Goal: Task Accomplishment & Management: Manage account settings

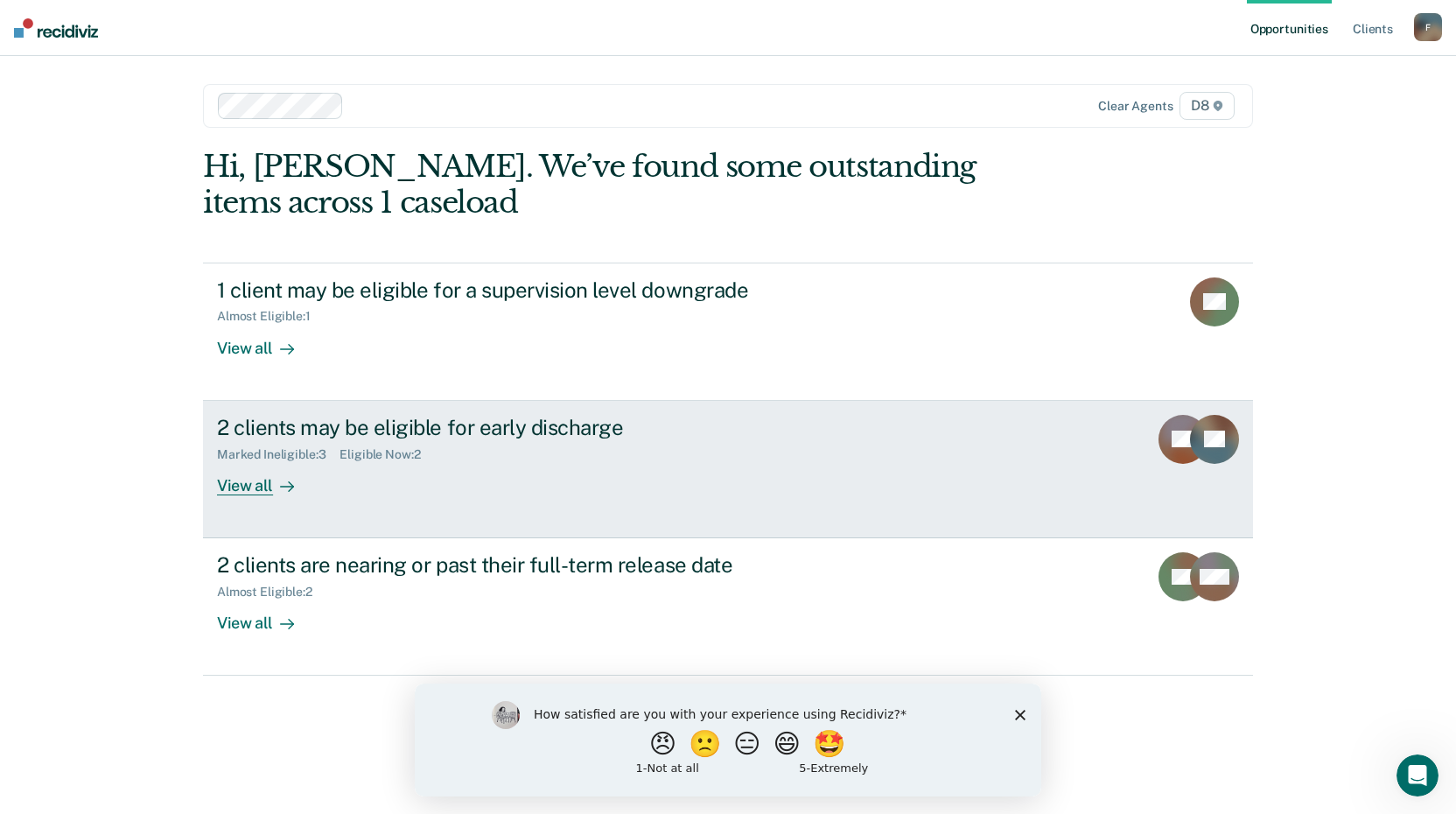
click at [260, 494] on div "View all" at bounding box center [266, 479] width 98 height 34
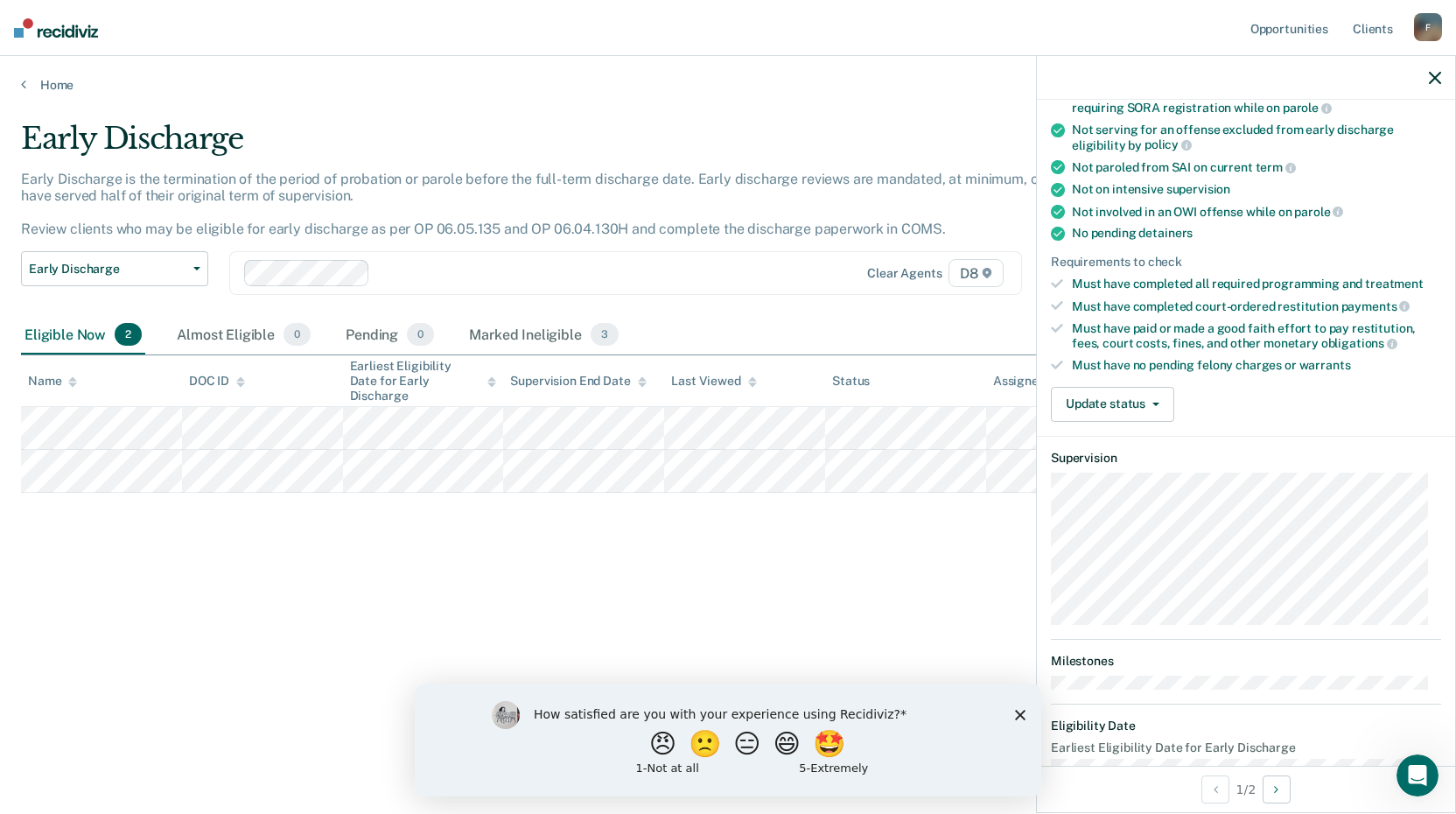
scroll to position [262, 0]
click at [1162, 397] on button "Update status" at bounding box center [1113, 403] width 124 height 35
click at [1128, 477] on button "Mark Ineligible" at bounding box center [1136, 473] width 169 height 28
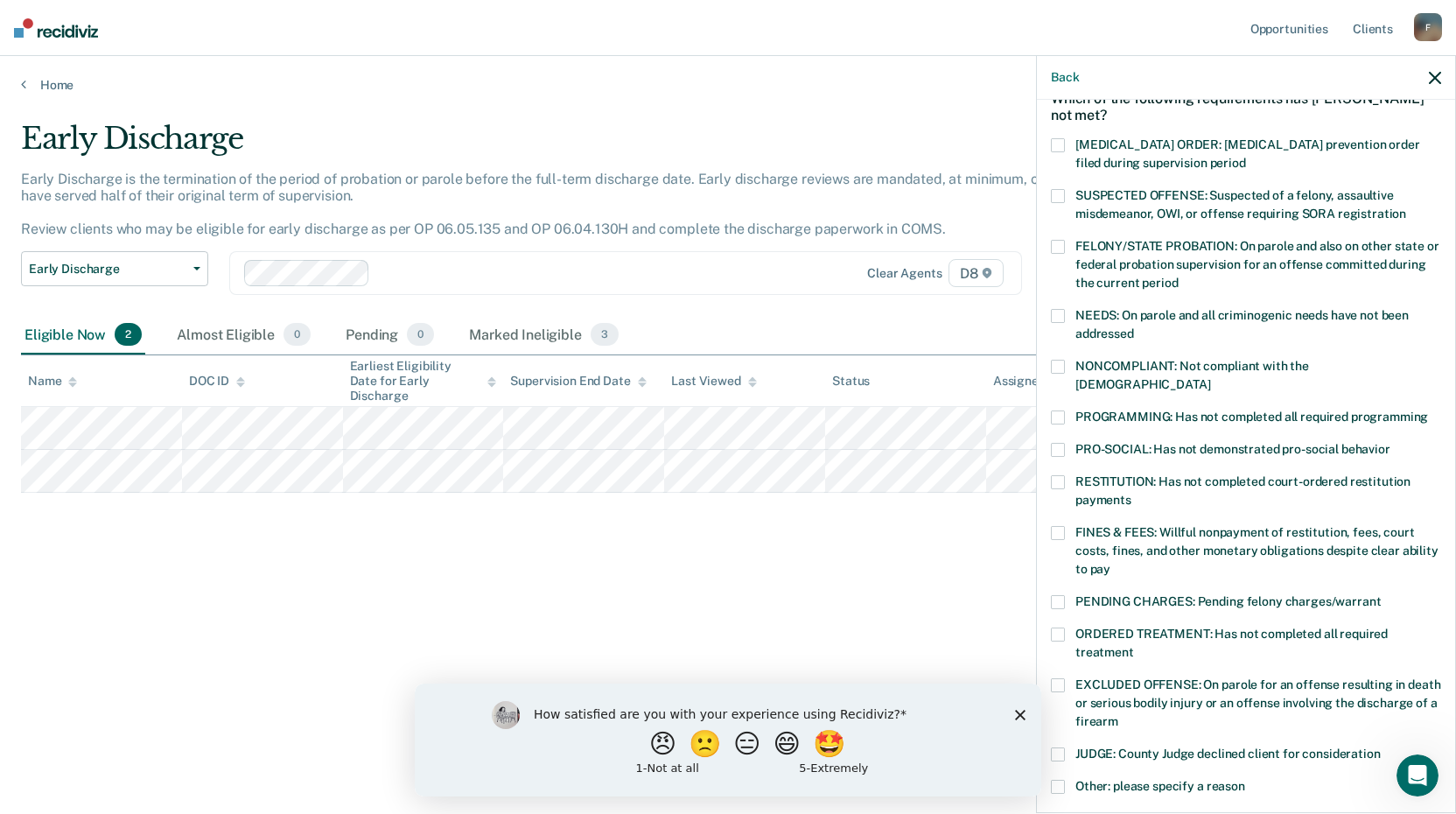
scroll to position [87, 0]
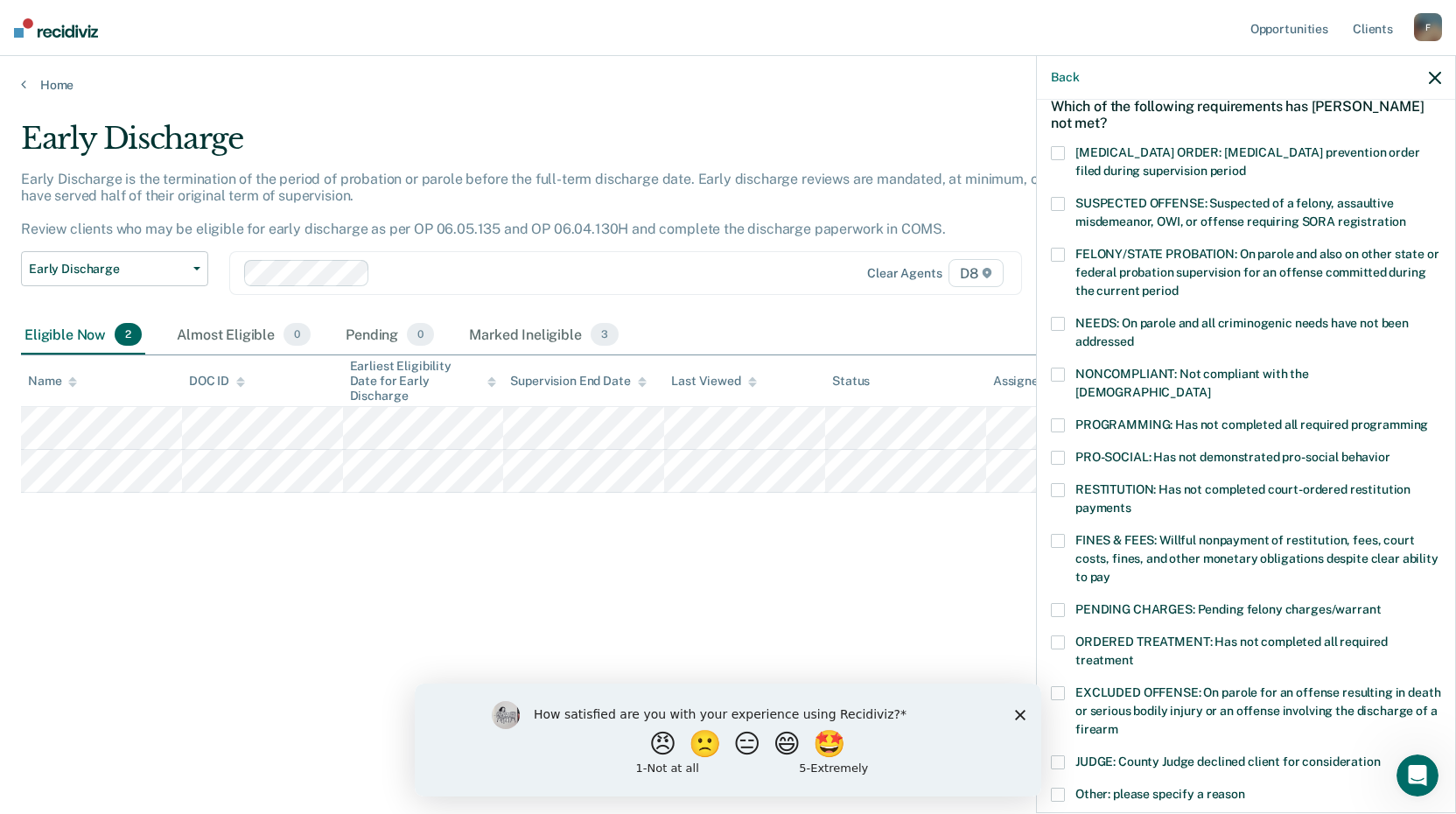
click at [1054, 369] on span at bounding box center [1058, 375] width 14 height 14
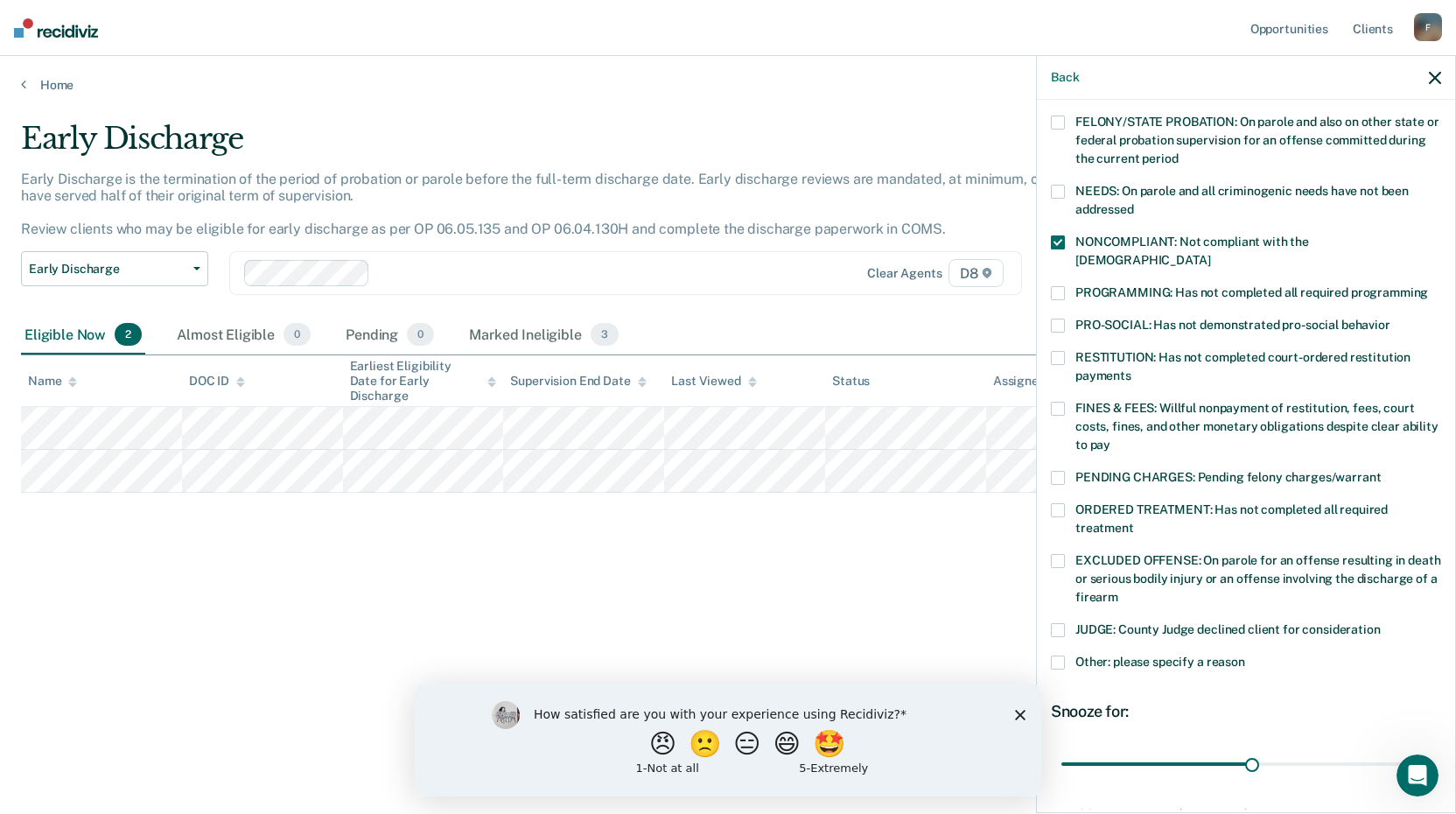
scroll to position [262, 0]
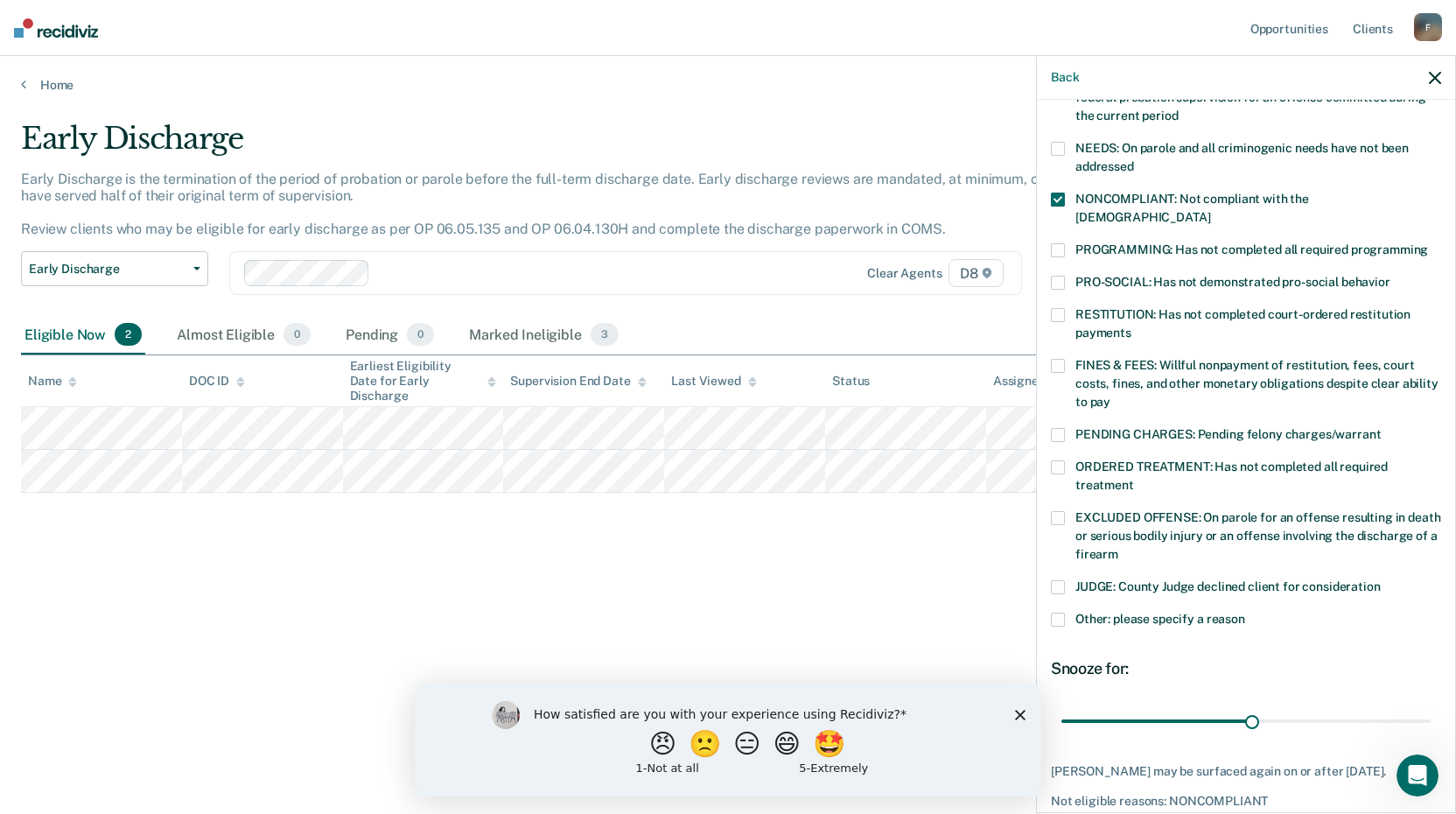
drag, startPoint x: 1064, startPoint y: 600, endPoint x: 1068, endPoint y: 624, distance: 24.3
click at [1063, 613] on span at bounding box center [1058, 620] width 14 height 14
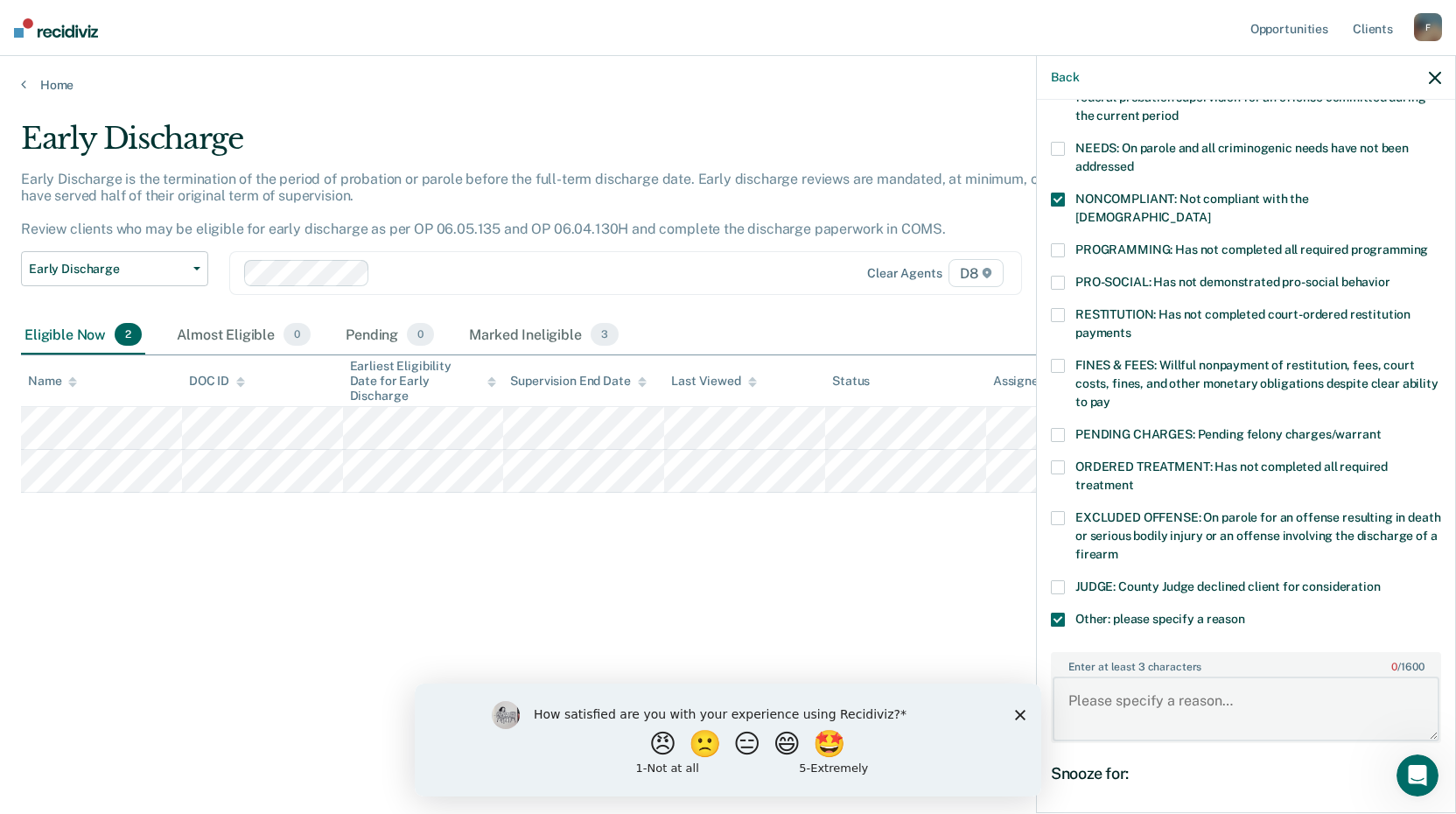
click at [1086, 682] on textarea "Enter at least 3 characters 0 / 1600" at bounding box center [1246, 709] width 387 height 65
type textarea "T"
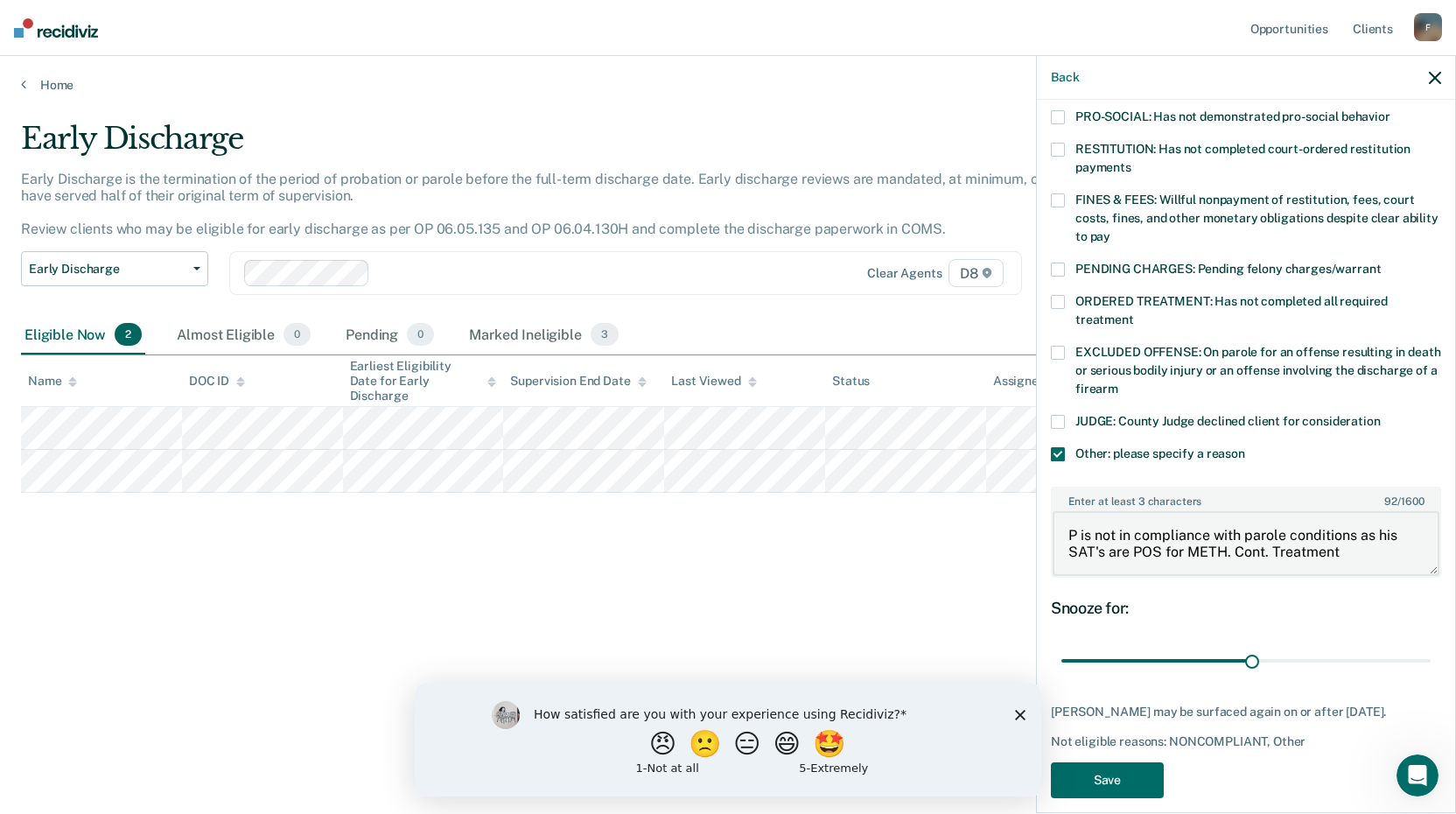
scroll to position [341, 0]
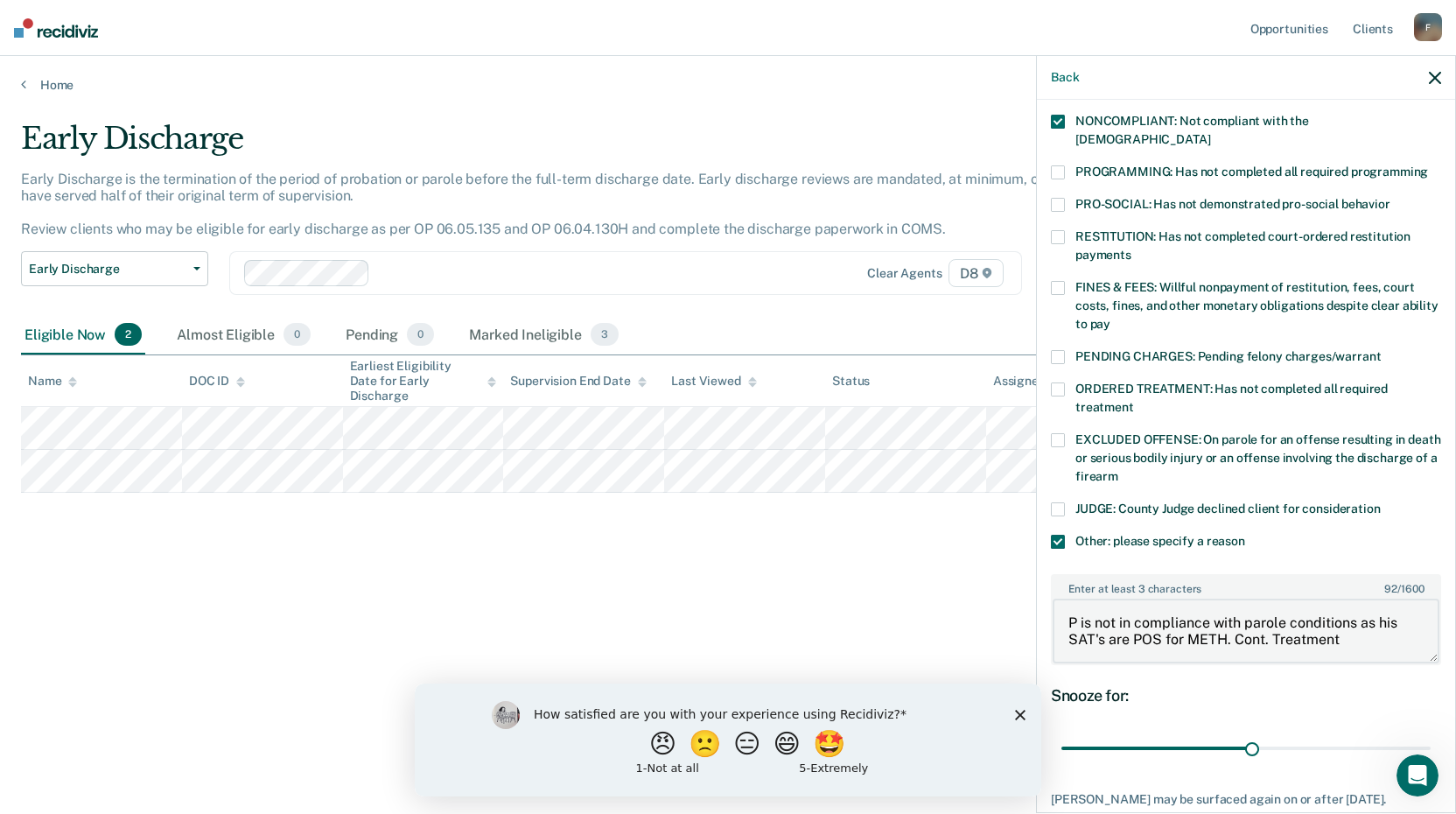
click at [1347, 622] on textarea "P is not in compliance with parole conditions as his SAT's are POS for METH. Co…" at bounding box center [1246, 631] width 387 height 65
click at [1208, 635] on textarea "P is not in compliance with parole conditions as his SAT's are POS for METH. Co…" at bounding box center [1246, 631] width 387 height 65
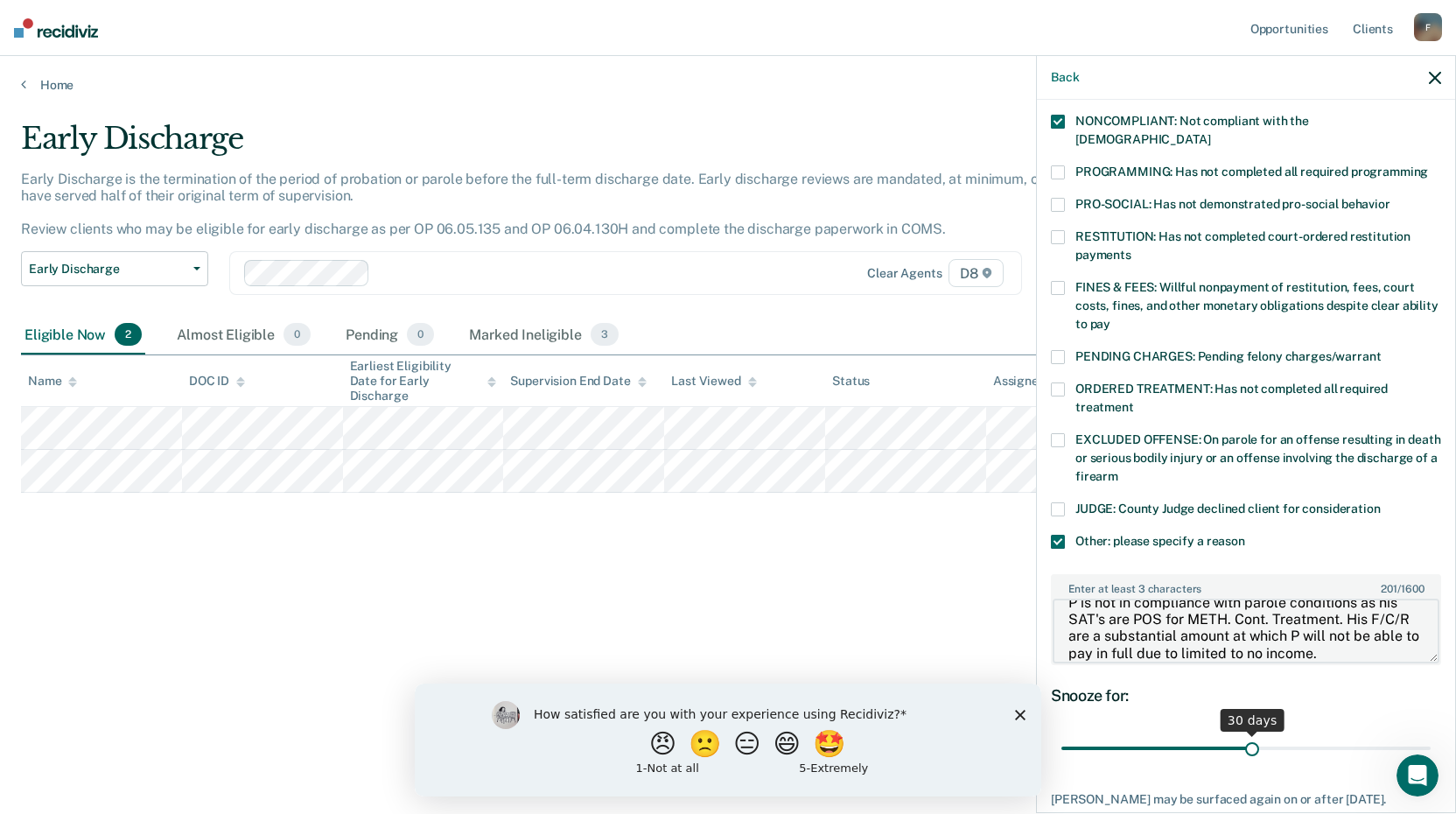
type textarea "P is not in compliance with parole conditions as his SAT's are POS for METH. Co…"
drag, startPoint x: 1242, startPoint y: 731, endPoint x: 1426, endPoint y: 733, distance: 184.0
type input "57"
click at [1426, 734] on input "range" at bounding box center [1246, 749] width 369 height 30
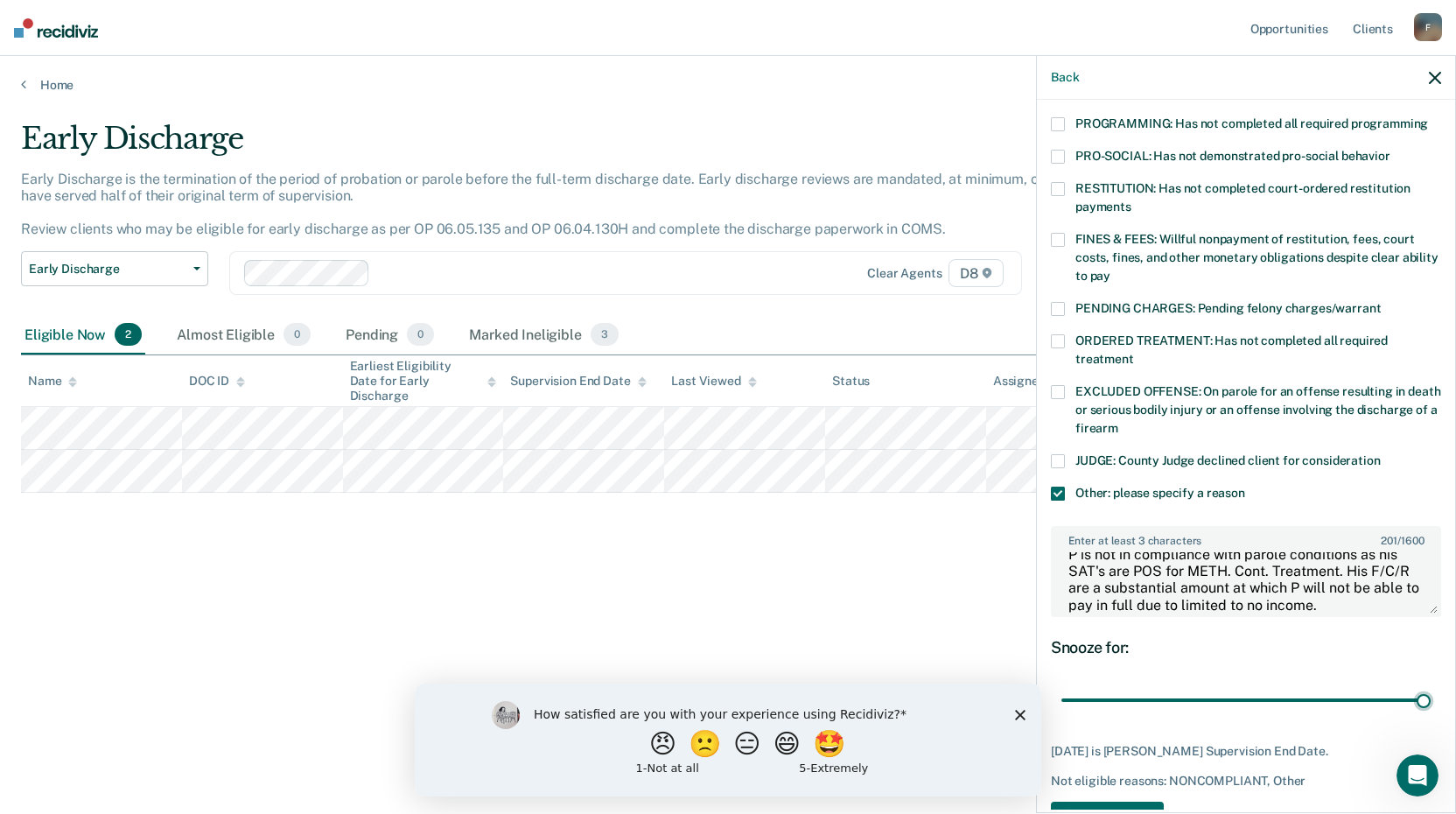
scroll to position [428, 0]
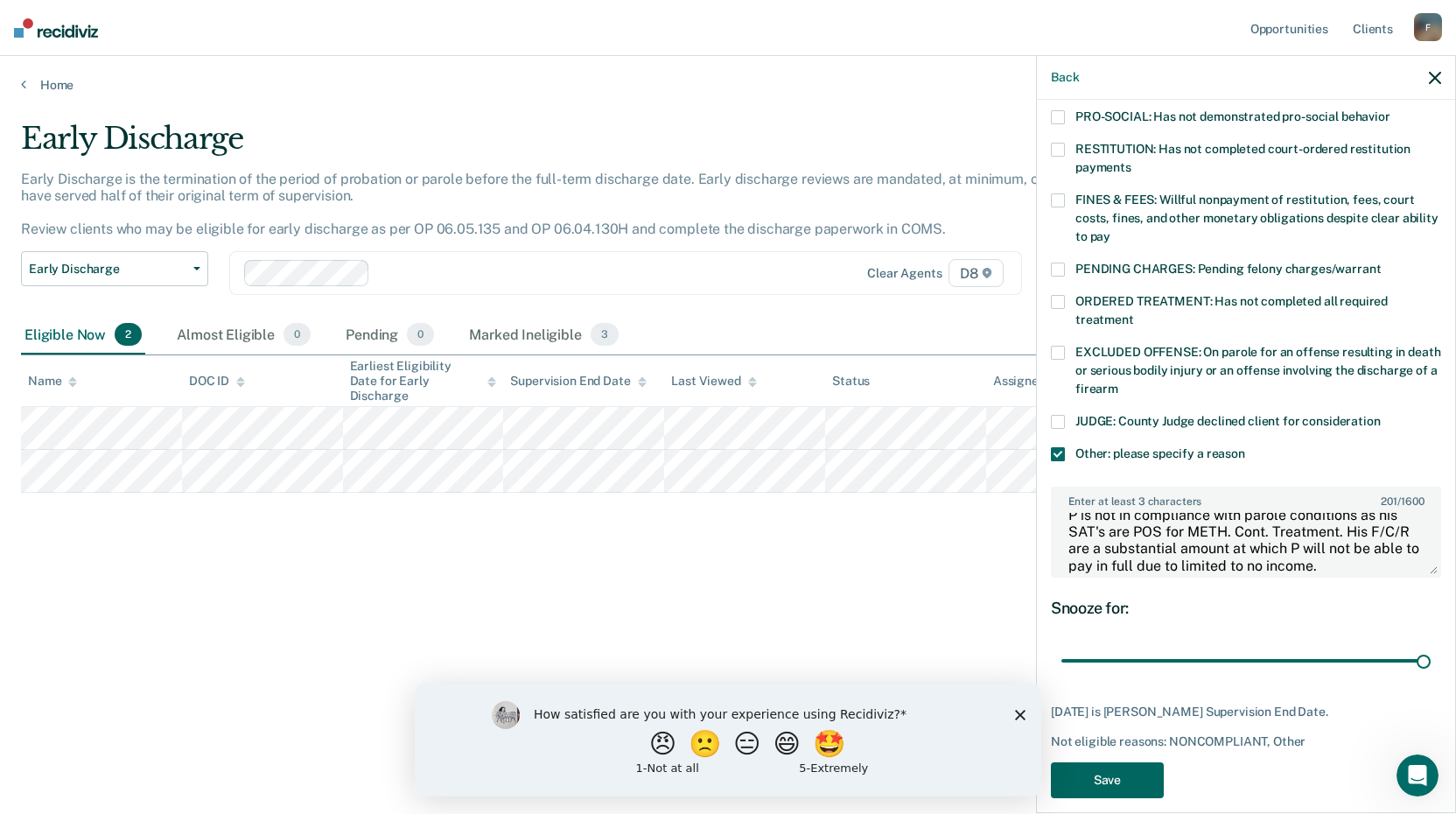
click at [1141, 762] on button "Save" at bounding box center [1107, 780] width 113 height 36
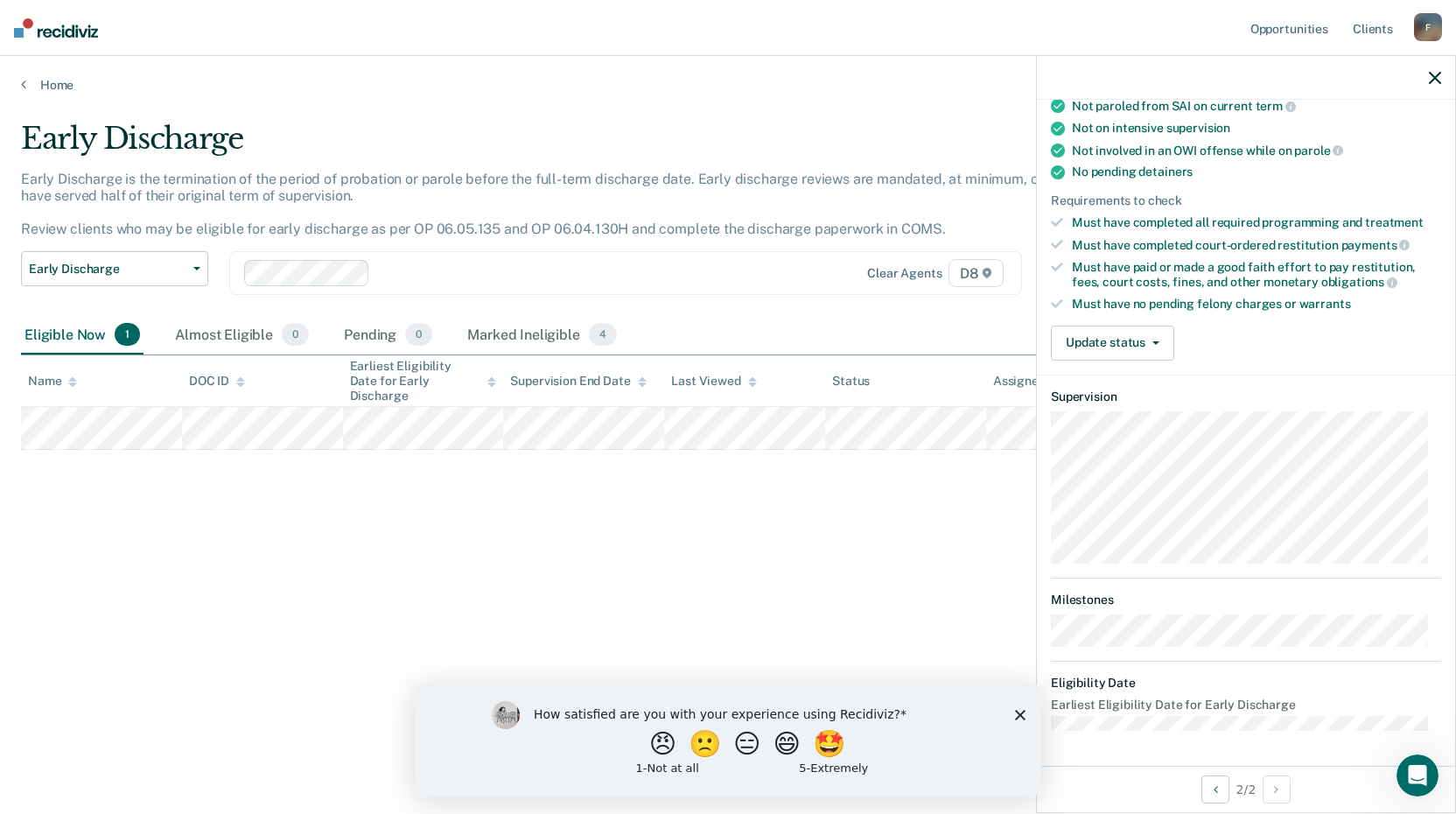
scroll to position [320, 0]
click at [1158, 345] on icon "button" at bounding box center [1156, 346] width 7 height 4
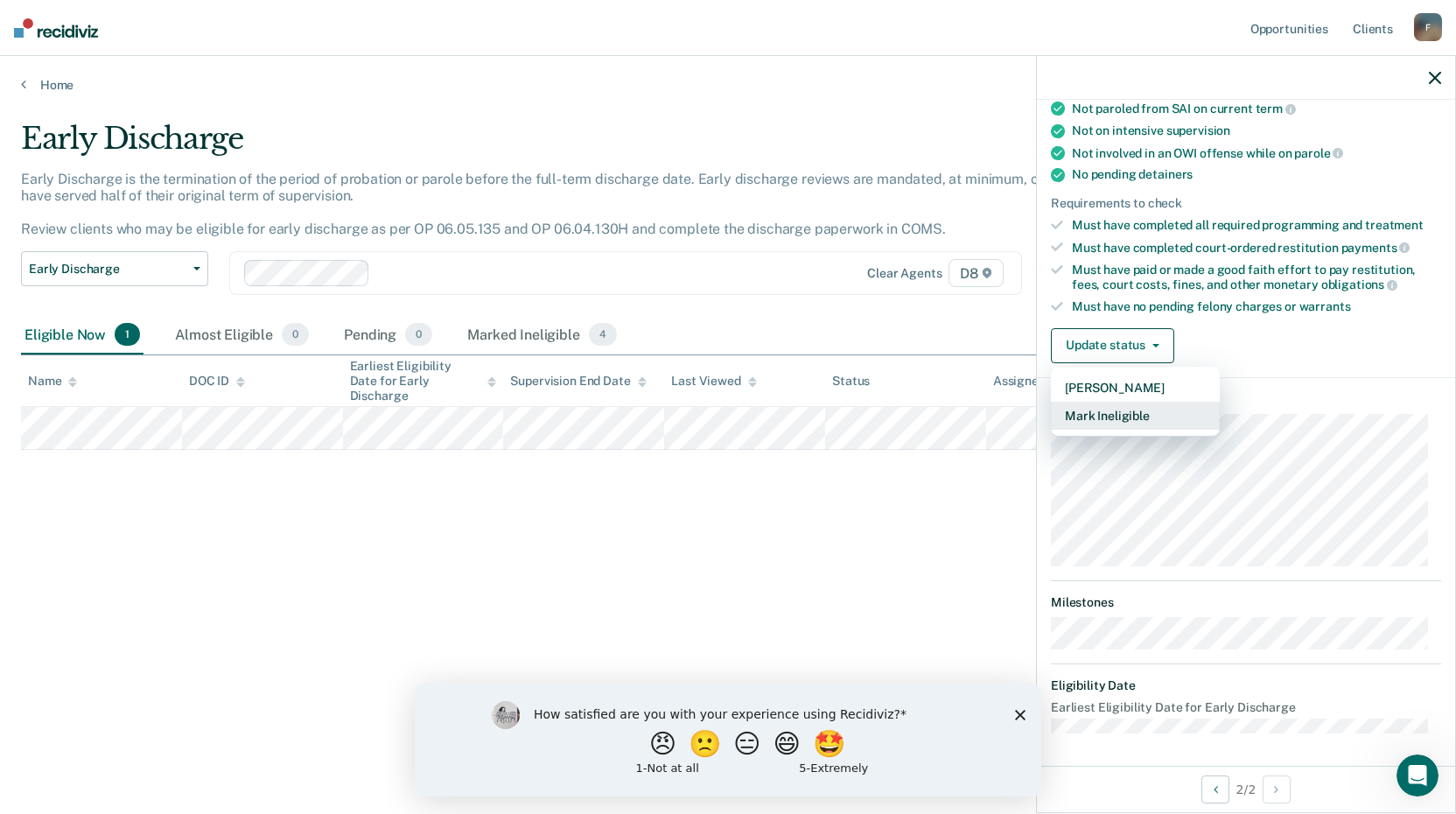
click at [1117, 415] on button "Mark Ineligible" at bounding box center [1136, 415] width 169 height 28
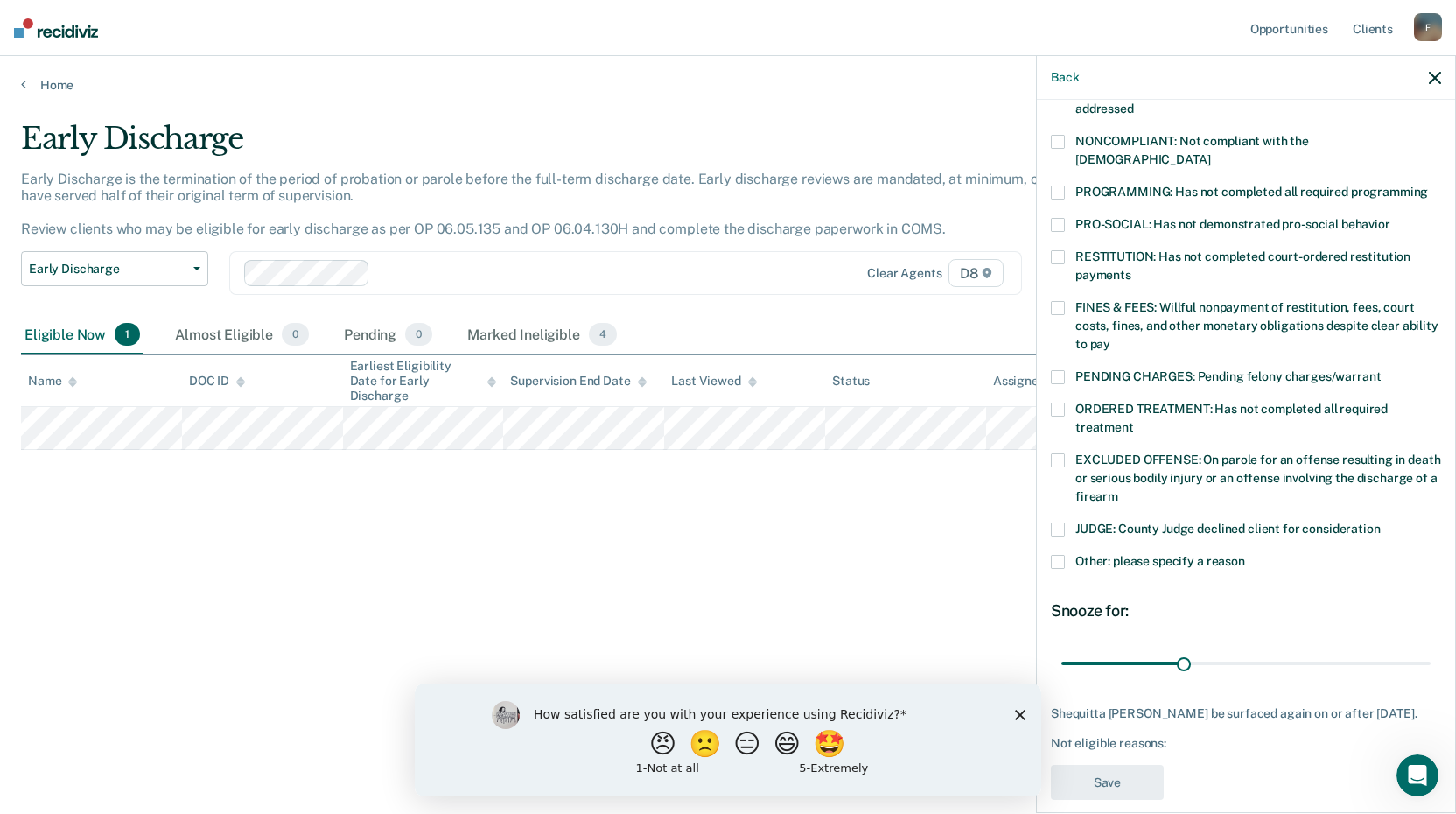
drag, startPoint x: 1060, startPoint y: 540, endPoint x: 1077, endPoint y: 556, distance: 23.3
click at [1060, 555] on span at bounding box center [1058, 562] width 14 height 14
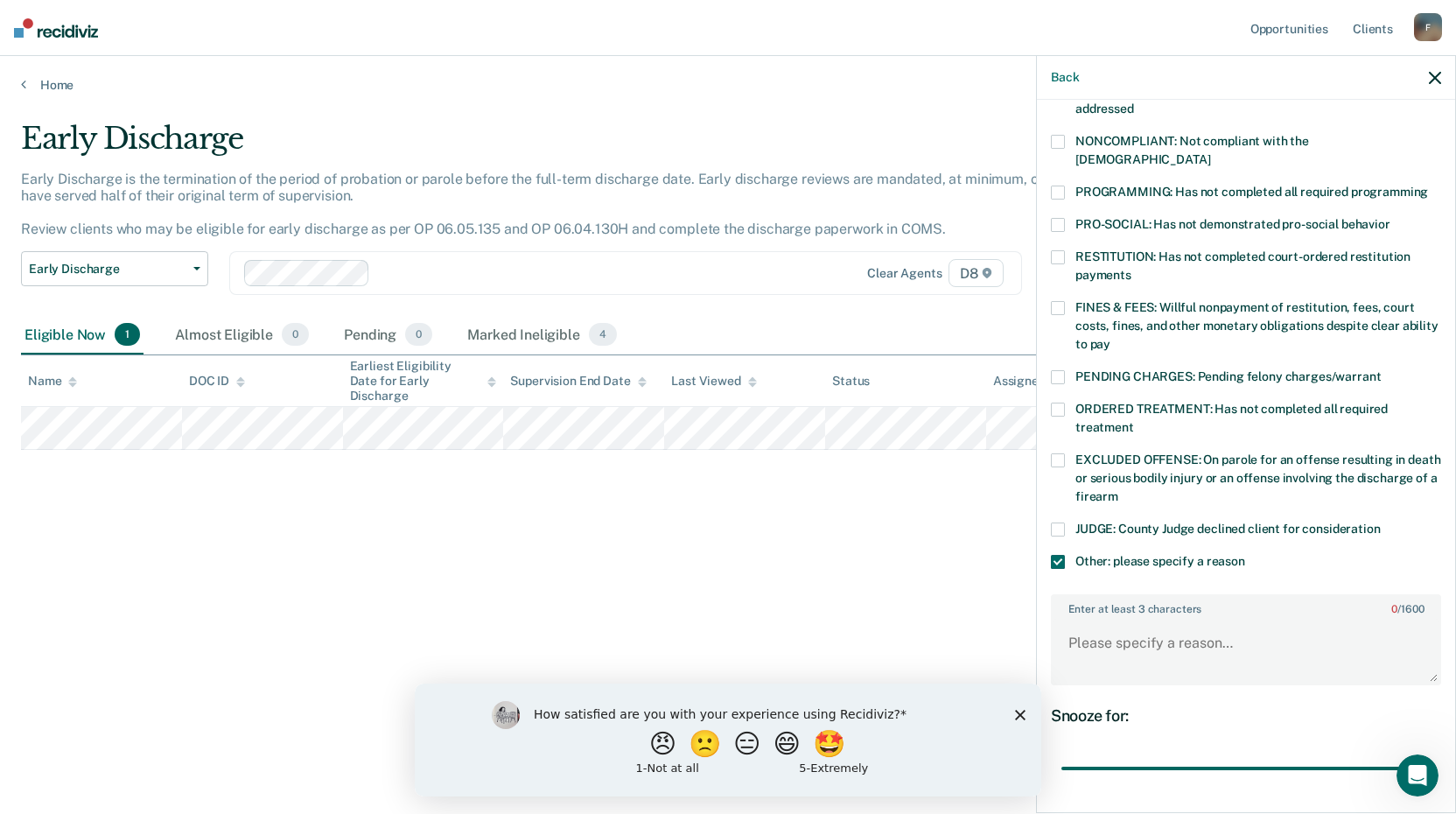
drag, startPoint x: 1221, startPoint y: 747, endPoint x: 1265, endPoint y: 713, distance: 55.6
type input "89"
click at [1406, 754] on input "range" at bounding box center [1246, 769] width 369 height 30
click at [1075, 622] on textarea "Enter at least 3 characters 0 / 1600" at bounding box center [1246, 651] width 387 height 65
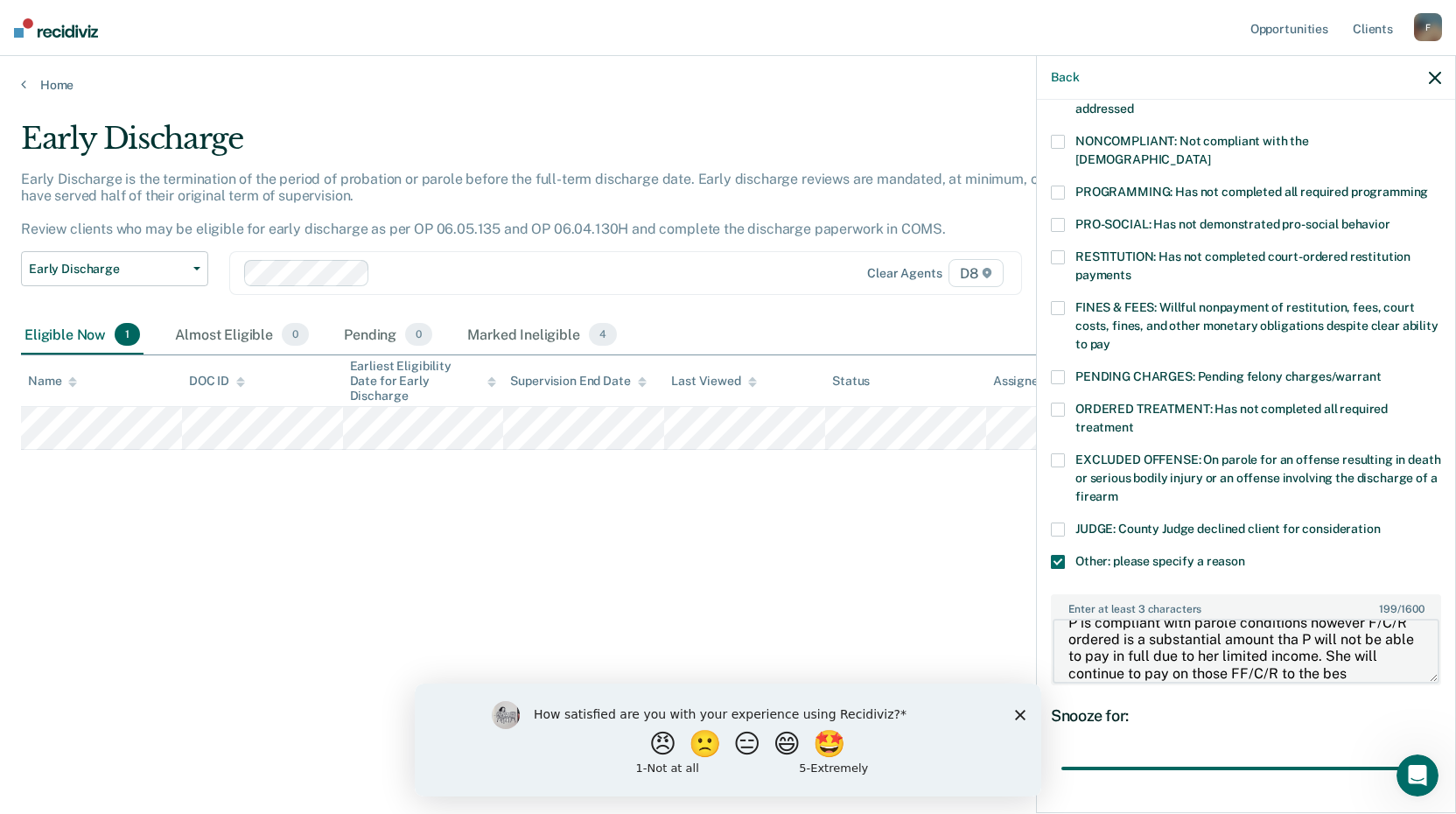
scroll to position [36, 0]
click at [1337, 625] on textarea "P is compliant with parole conditions however F/C/R ordered is a substantial am…" at bounding box center [1246, 651] width 387 height 65
click at [1341, 644] on textarea "P is compliant with parole conditions however F/C/R ordered is a substantial am…" at bounding box center [1246, 651] width 387 height 65
drag, startPoint x: 1335, startPoint y: 644, endPoint x: 1345, endPoint y: 658, distance: 17.2
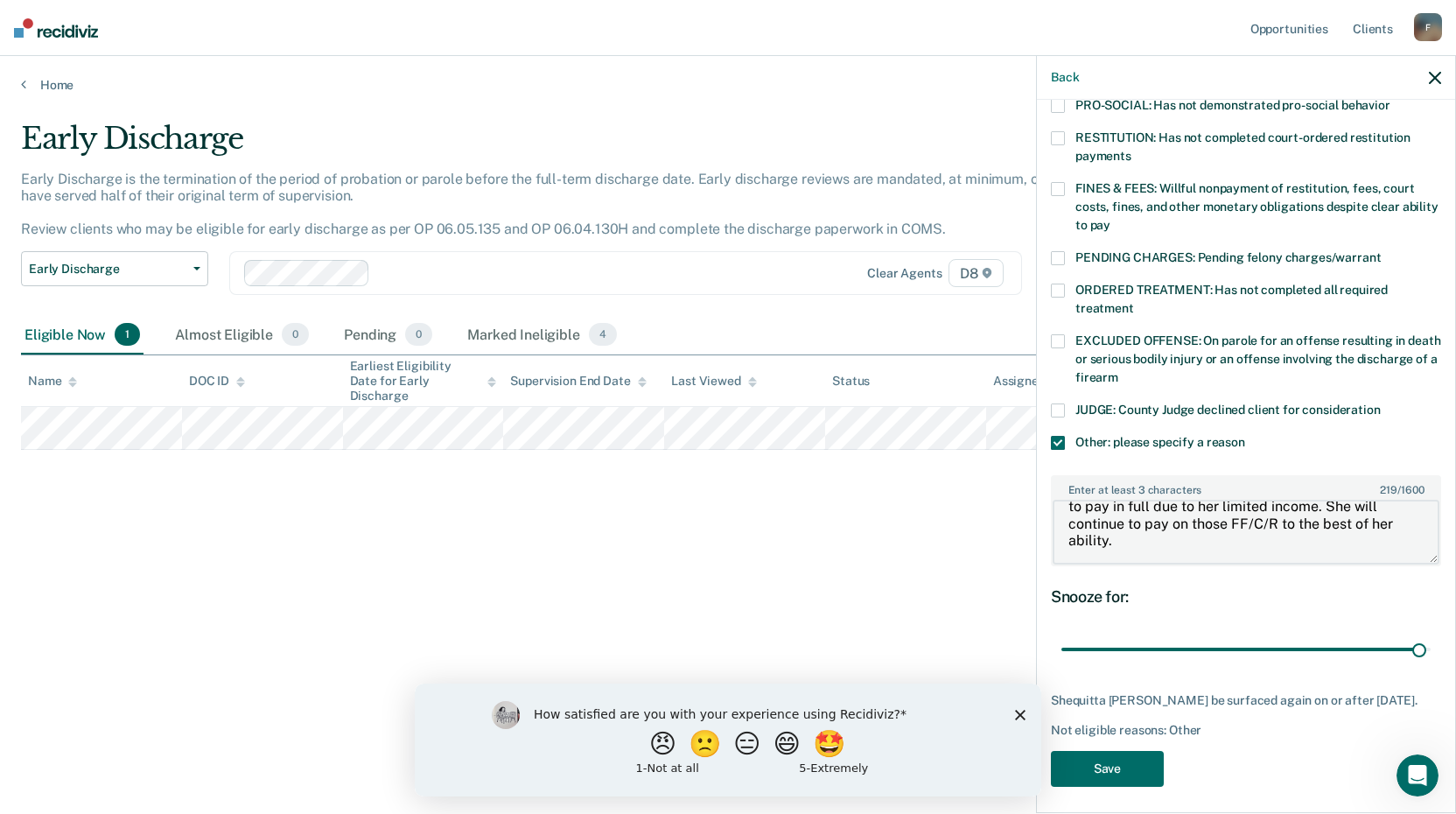
scroll to position [443, 0]
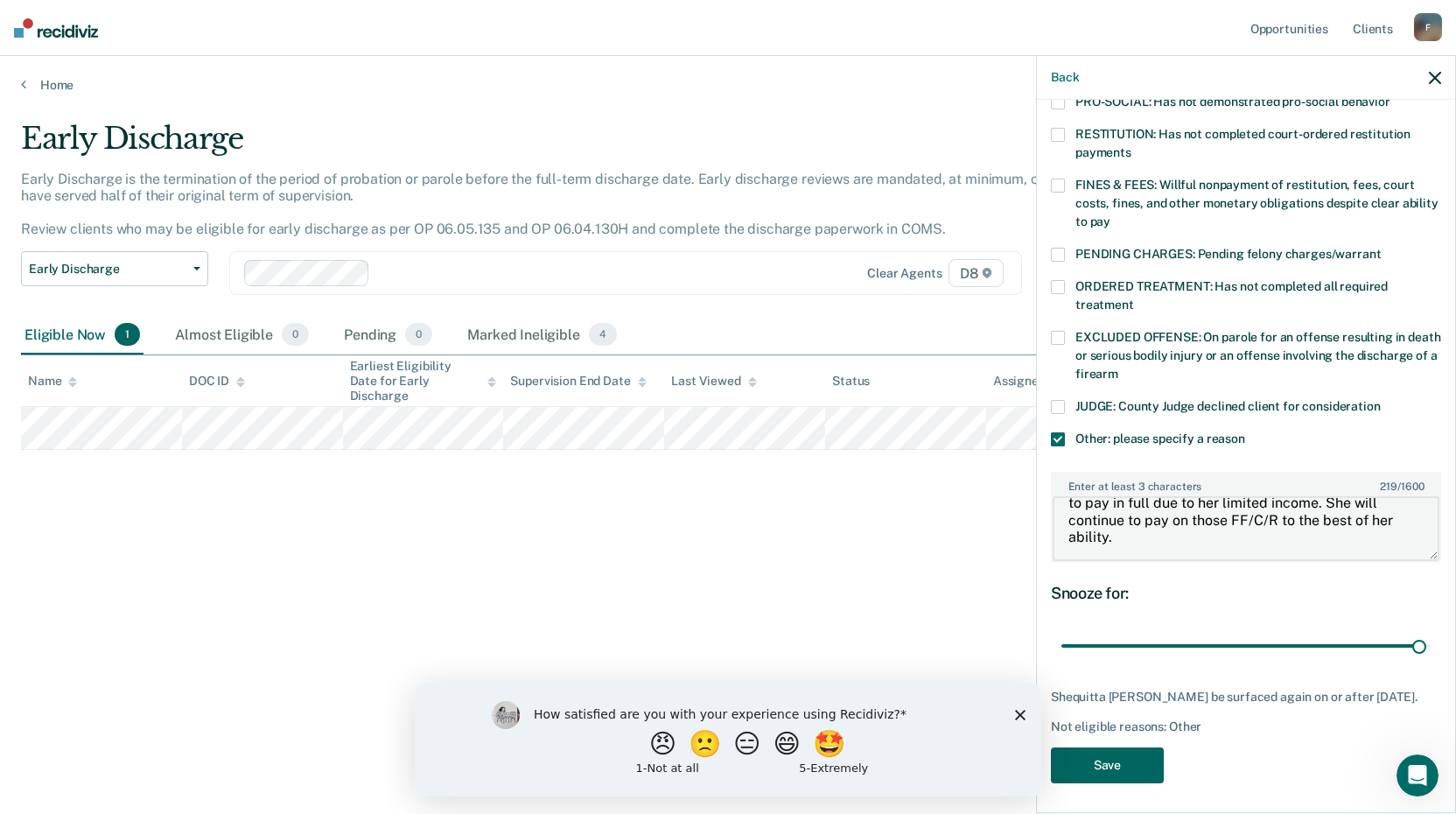
type textarea "P is compliant with parole conditions however F/C/R ordered is a substantial am…"
click at [1079, 752] on button "Save" at bounding box center [1107, 765] width 113 height 36
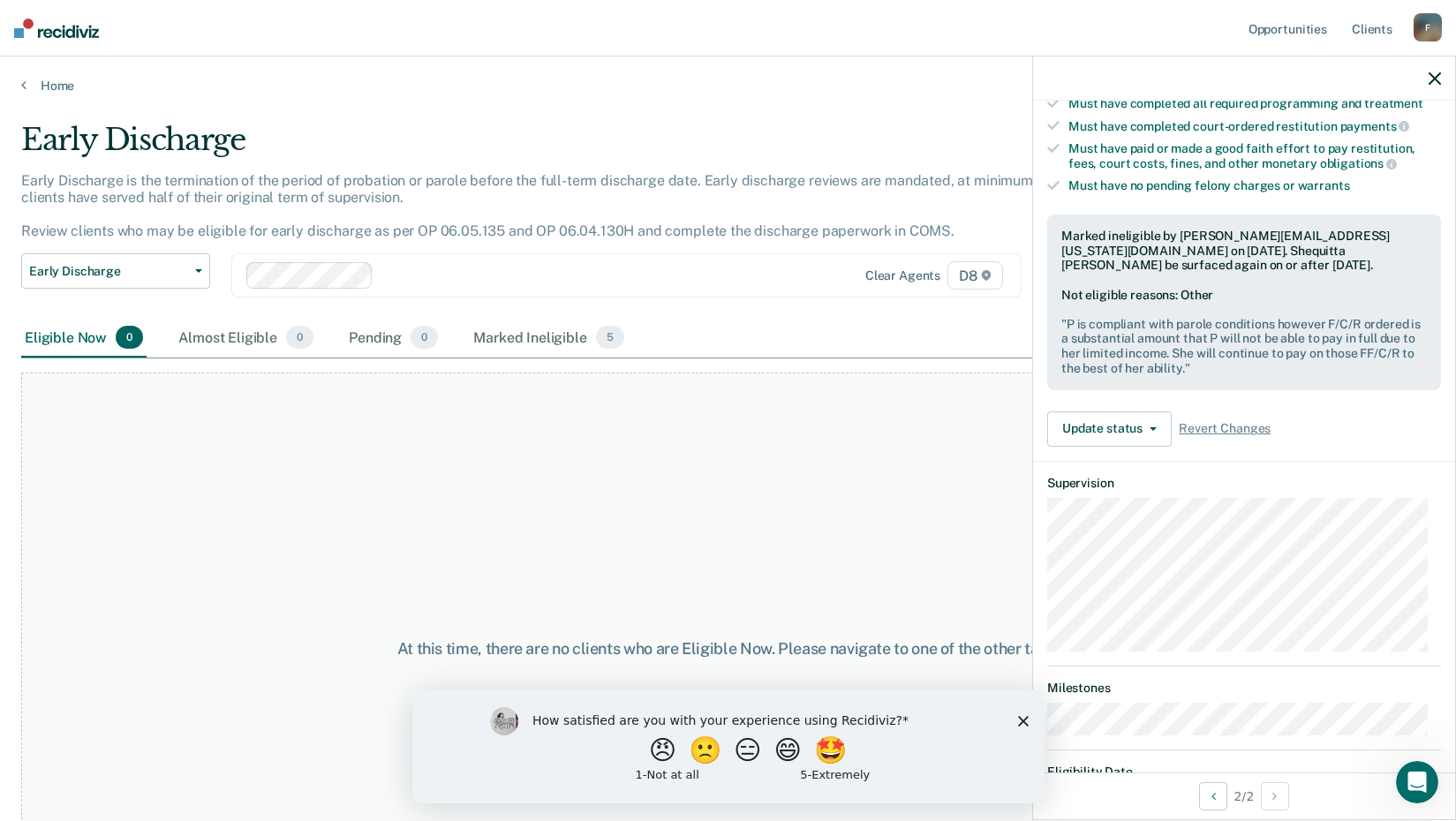
drag, startPoint x: 444, startPoint y: 455, endPoint x: 427, endPoint y: 457, distance: 17.1
click at [442, 452] on div "At this time, there are no clients who are Eligible Now. Please navigate to one…" at bounding box center [728, 649] width 1413 height 553
click at [1426, 77] on div at bounding box center [1243, 78] width 422 height 44
click at [1432, 76] on icon "button" at bounding box center [1434, 79] width 13 height 13
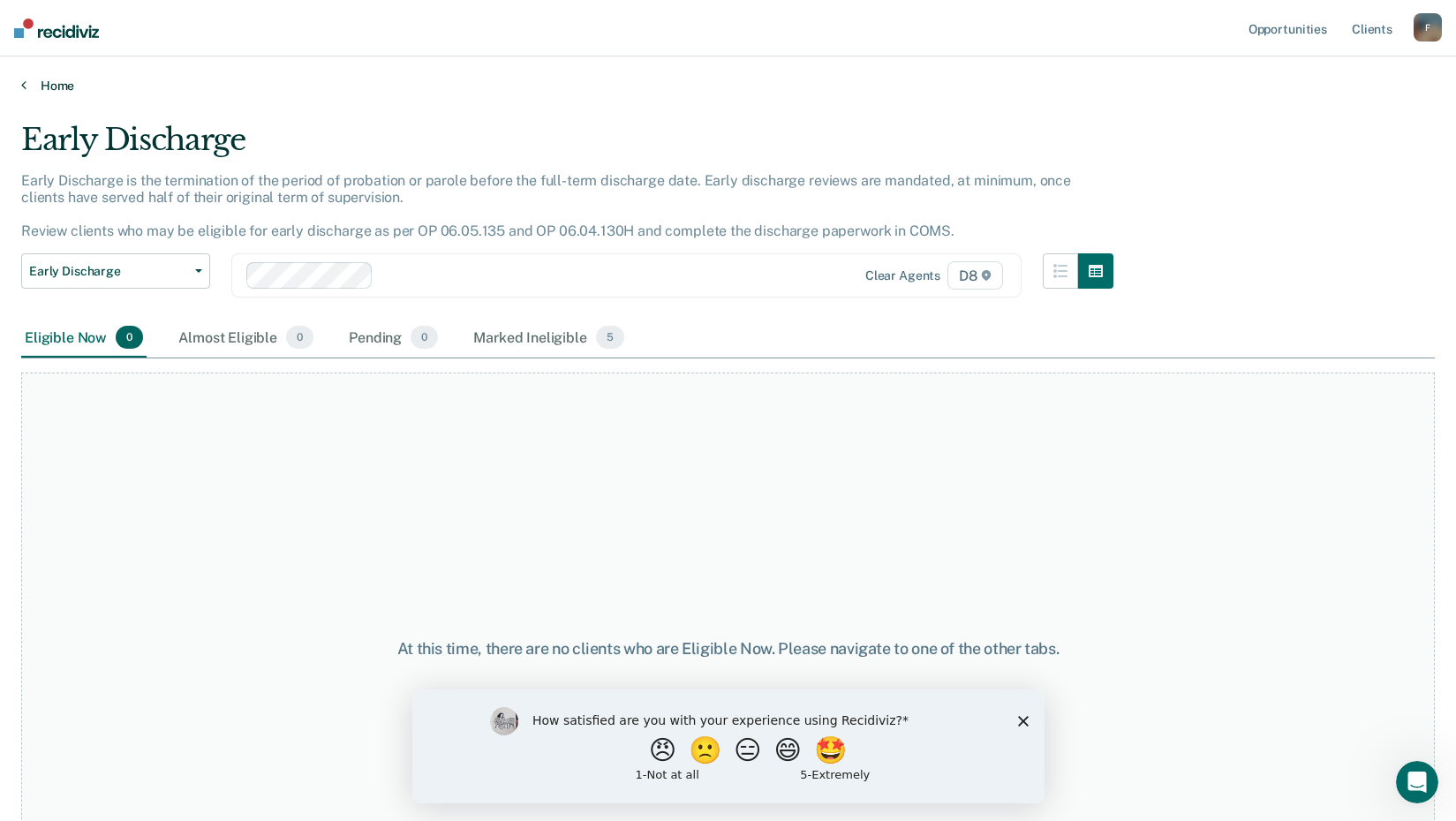
click at [29, 87] on link "Home" at bounding box center [728, 86] width 1413 height 16
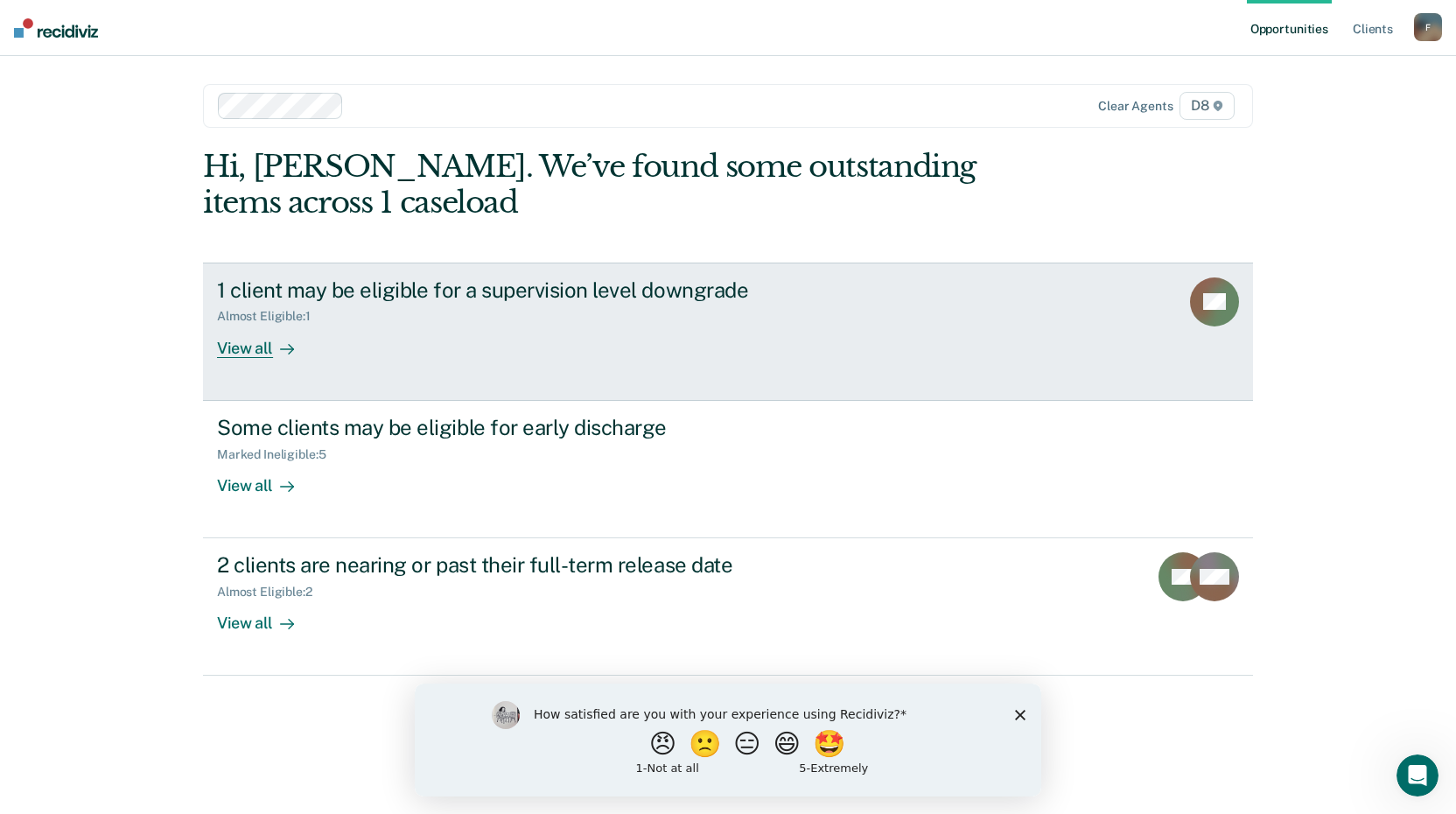
click at [245, 352] on div "View all" at bounding box center [266, 341] width 98 height 34
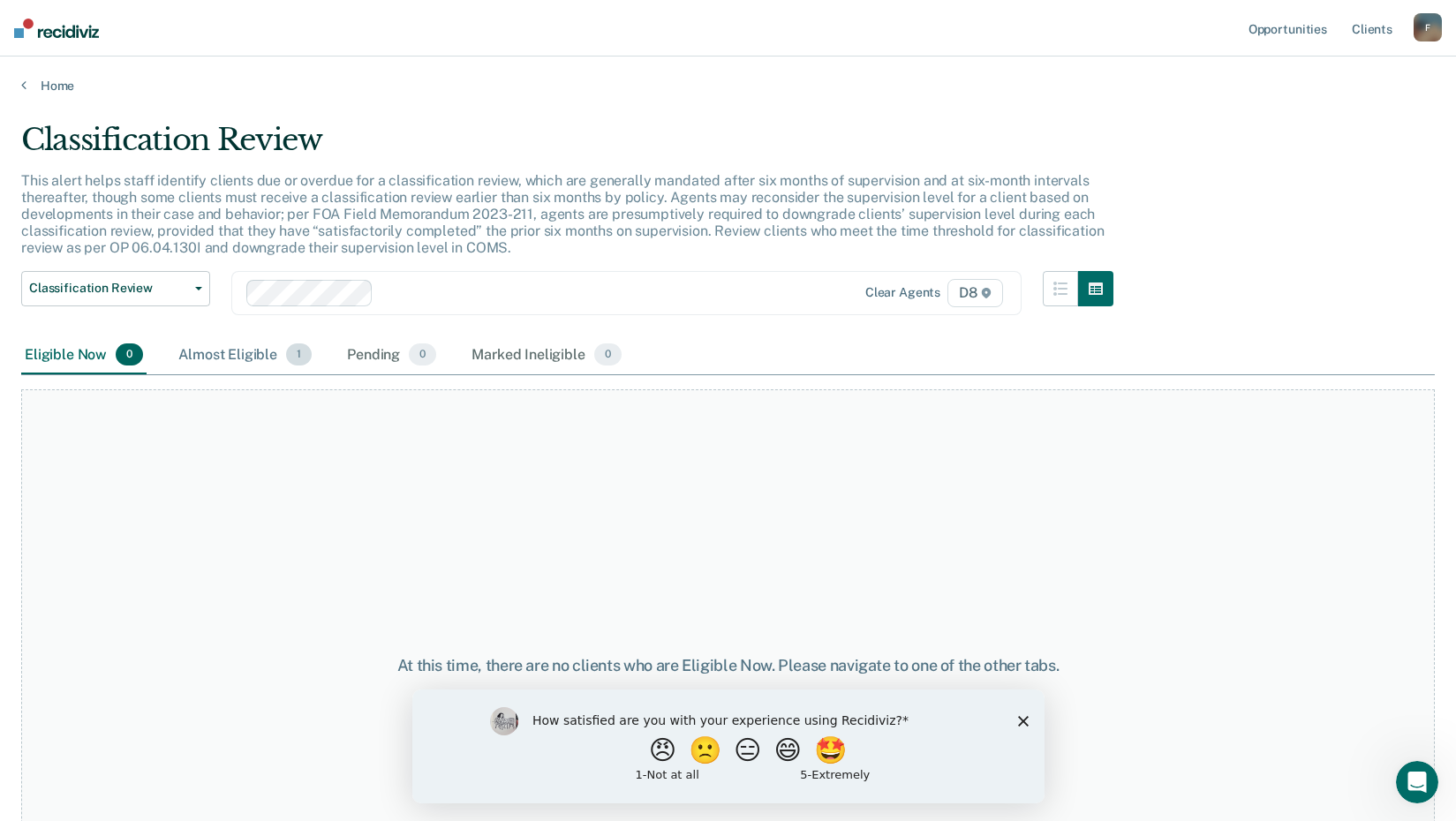
click at [249, 347] on div "Almost Eligible 1" at bounding box center [245, 355] width 140 height 39
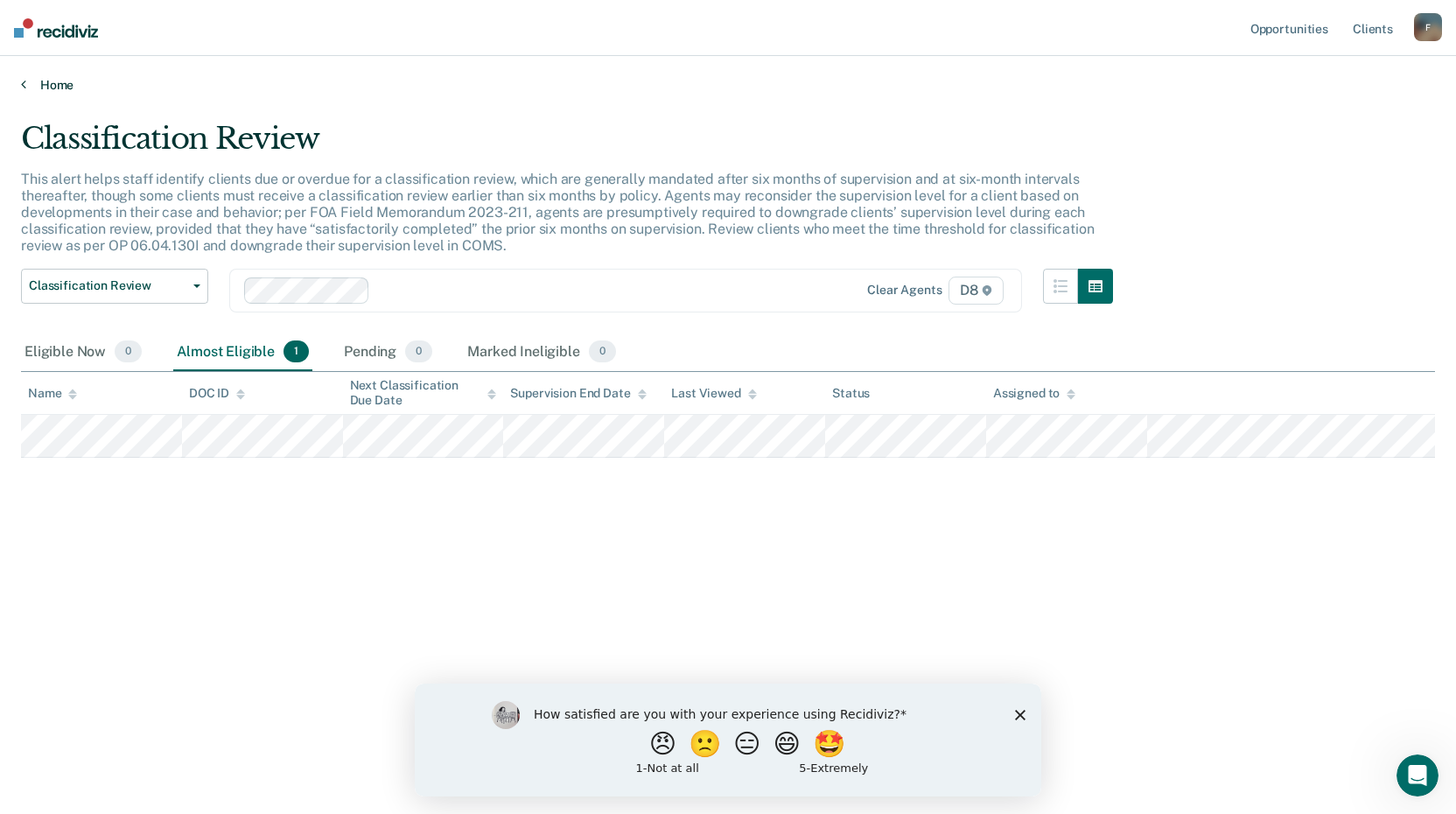
click at [61, 85] on link "Home" at bounding box center [728, 85] width 1414 height 16
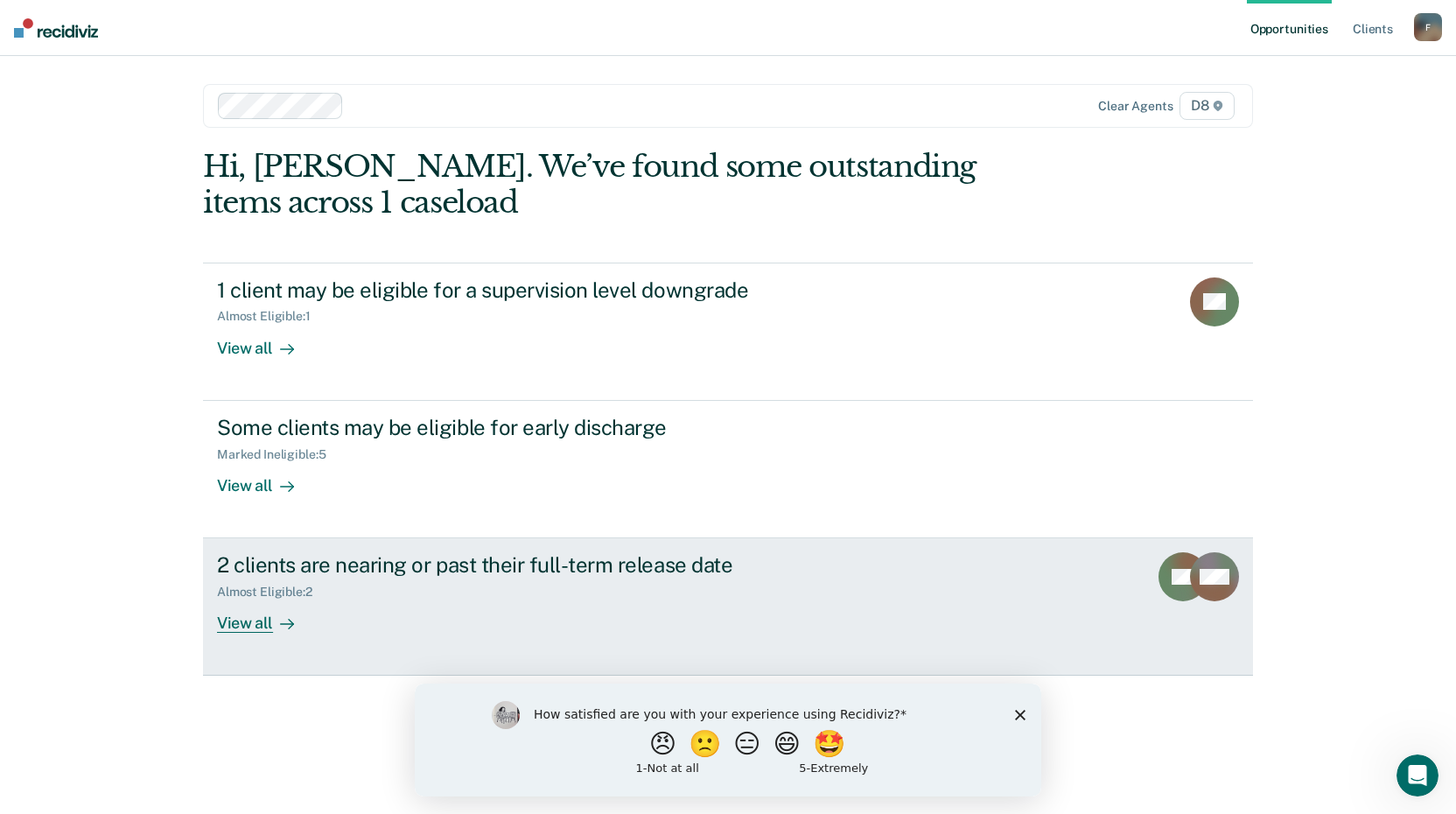
click at [245, 627] on div "View all" at bounding box center [266, 617] width 98 height 34
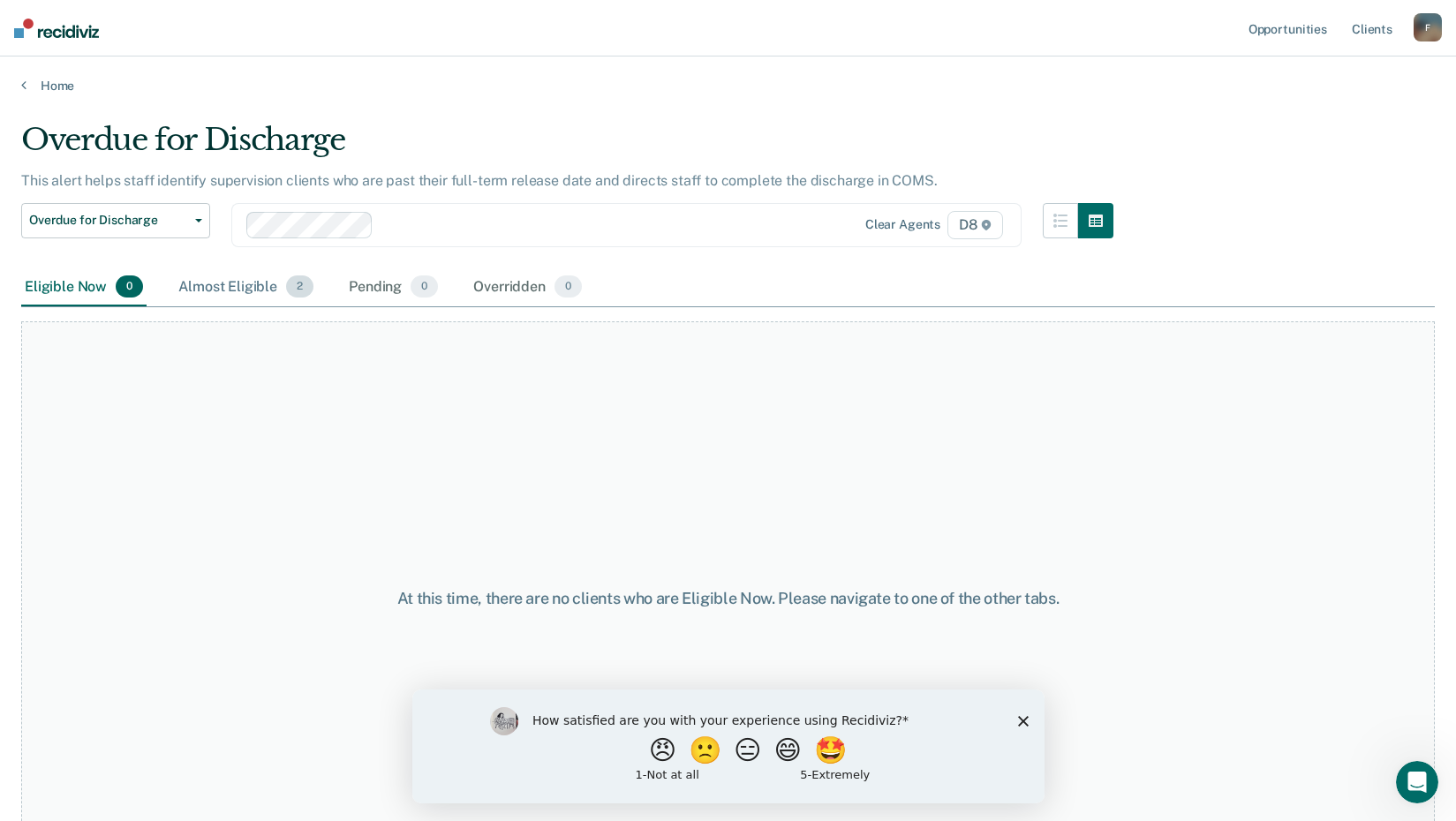
click at [248, 287] on div "Almost Eligible 2" at bounding box center [246, 287] width 142 height 39
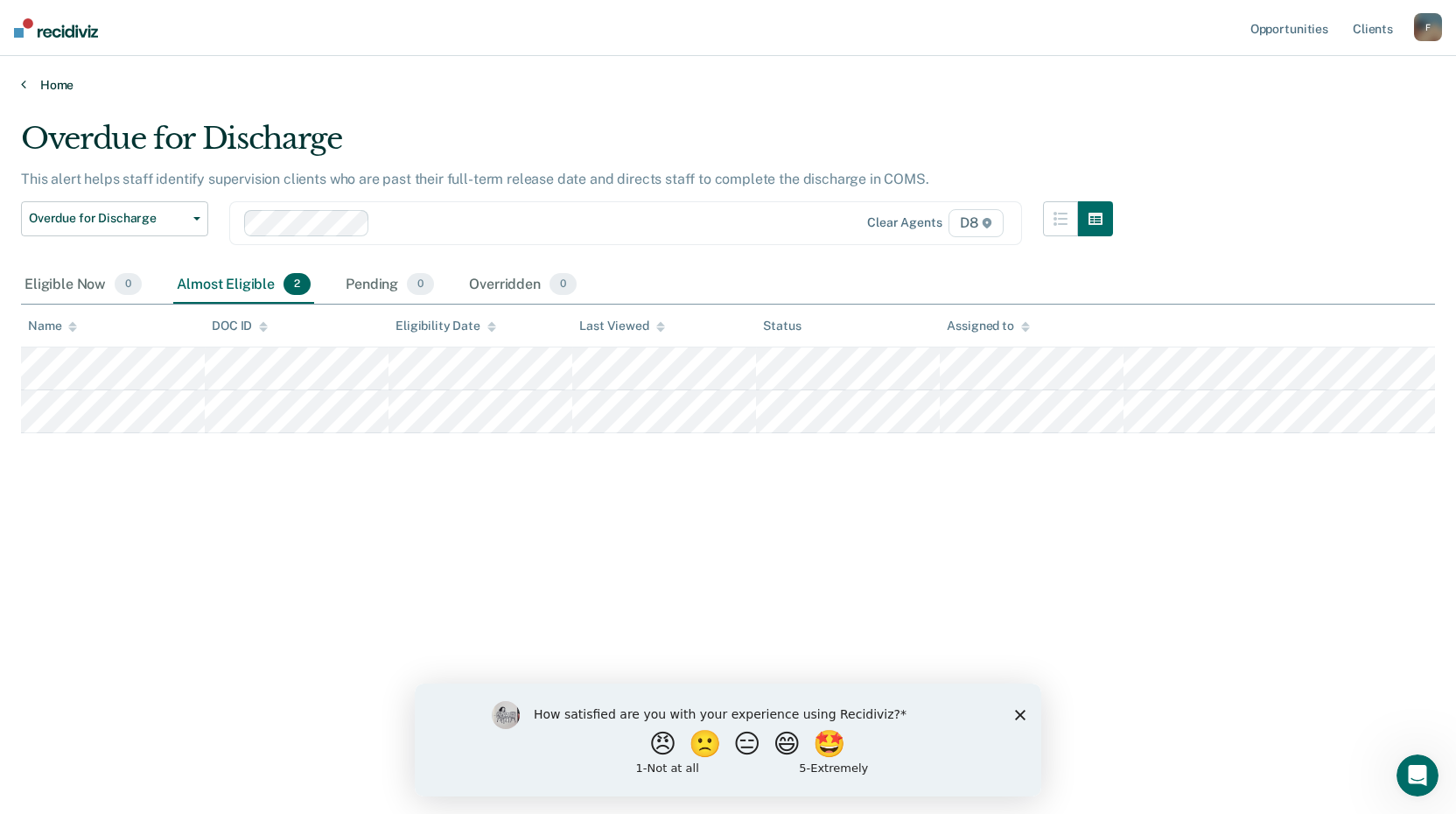
click at [38, 86] on link "Home" at bounding box center [728, 85] width 1414 height 16
